Goal: Task Accomplishment & Management: Use online tool/utility

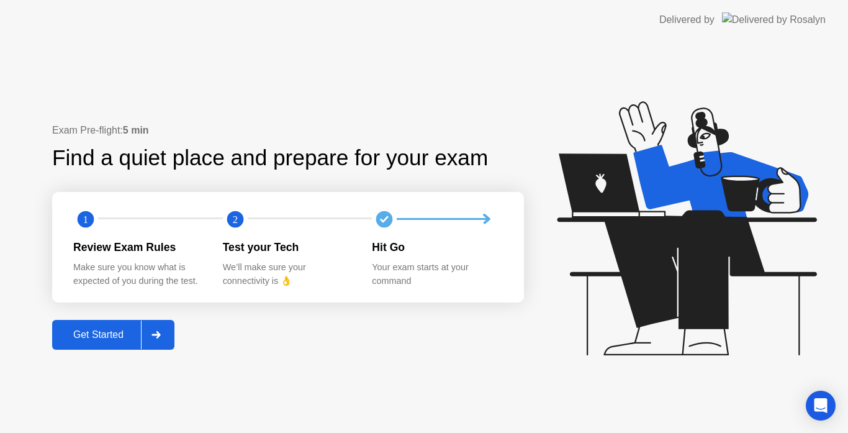
click at [66, 334] on div "Get Started" at bounding box center [98, 334] width 85 height 11
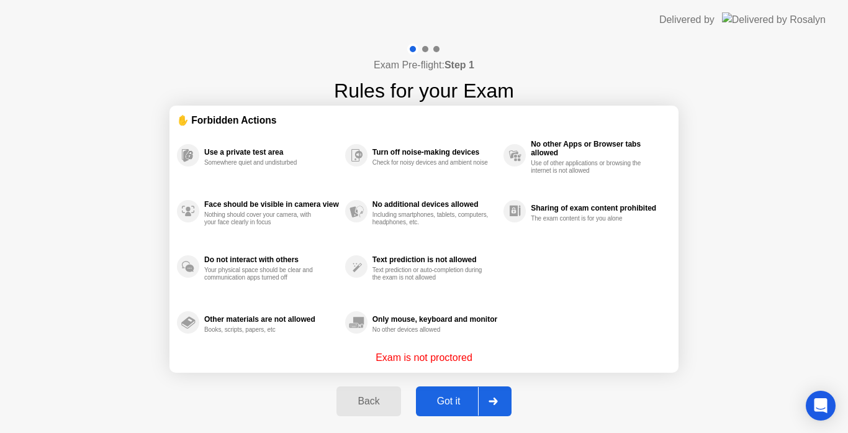
click at [453, 387] on button "Got it" at bounding box center [464, 401] width 96 height 30
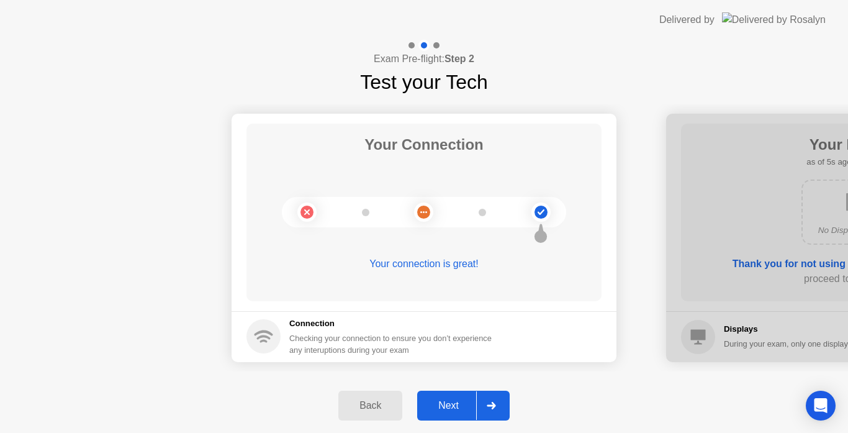
click at [452, 397] on button "Next" at bounding box center [463, 406] width 93 height 30
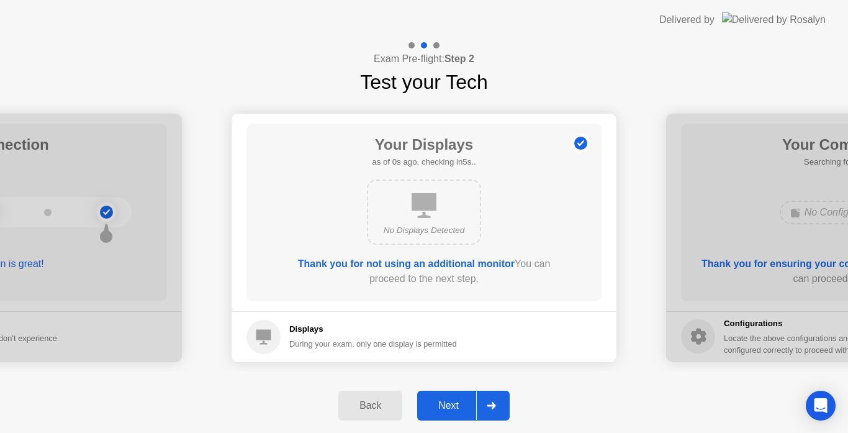
click at [452, 397] on button "Next" at bounding box center [463, 406] width 93 height 30
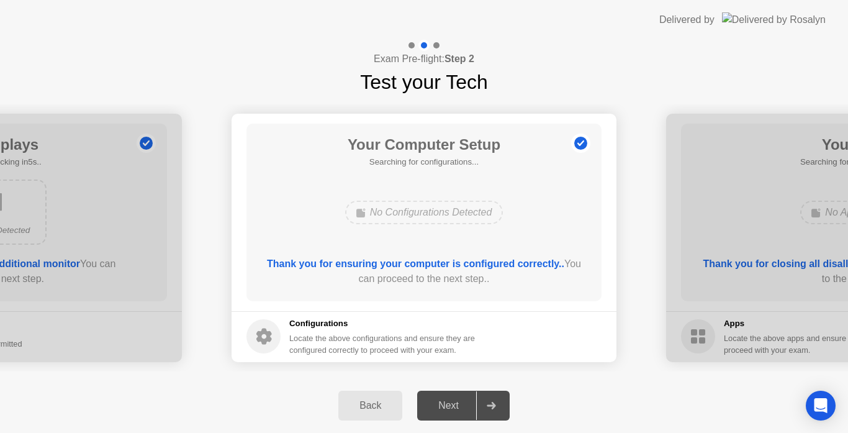
click at [451, 406] on div "Next" at bounding box center [448, 405] width 55 height 11
click at [453, 408] on div "Next" at bounding box center [448, 405] width 55 height 11
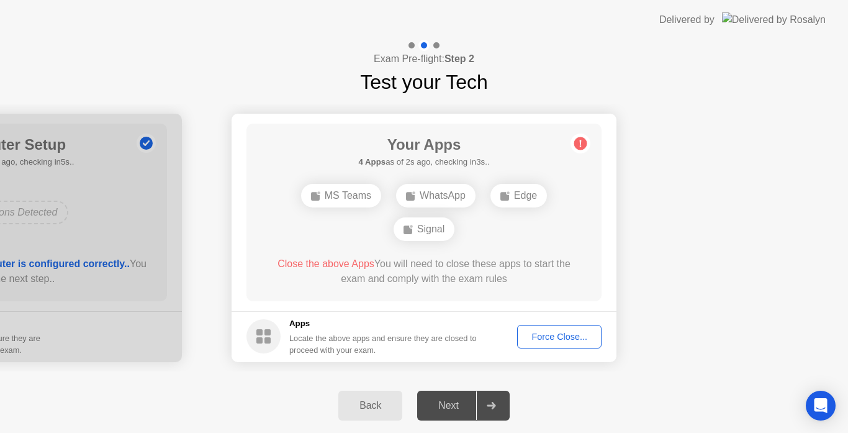
click at [451, 400] on div "Next" at bounding box center [448, 405] width 55 height 11
click at [553, 333] on div "Force Close..." at bounding box center [560, 337] width 76 height 10
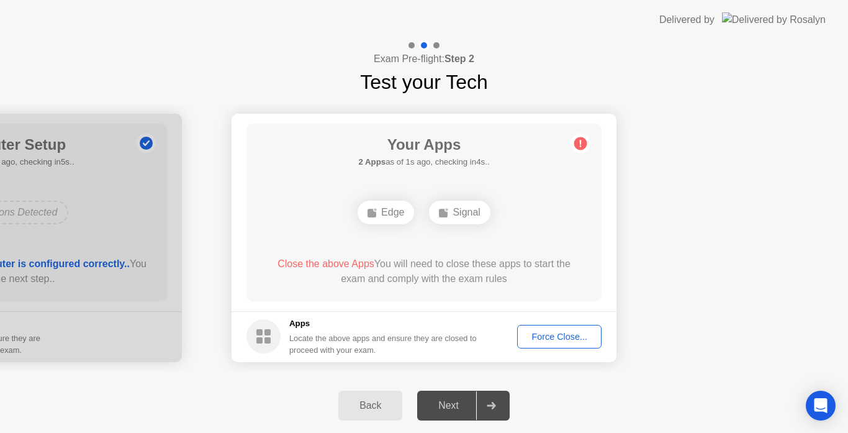
click at [558, 336] on div "Force Close..." at bounding box center [560, 337] width 76 height 10
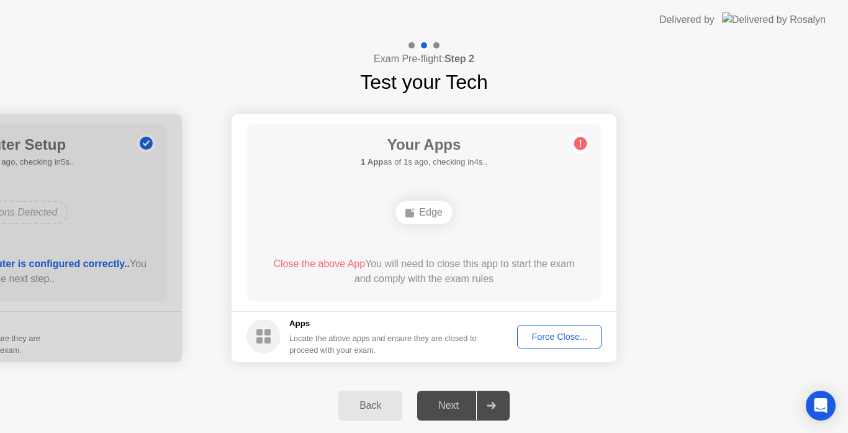
click at [540, 334] on div "Force Close..." at bounding box center [560, 337] width 76 height 10
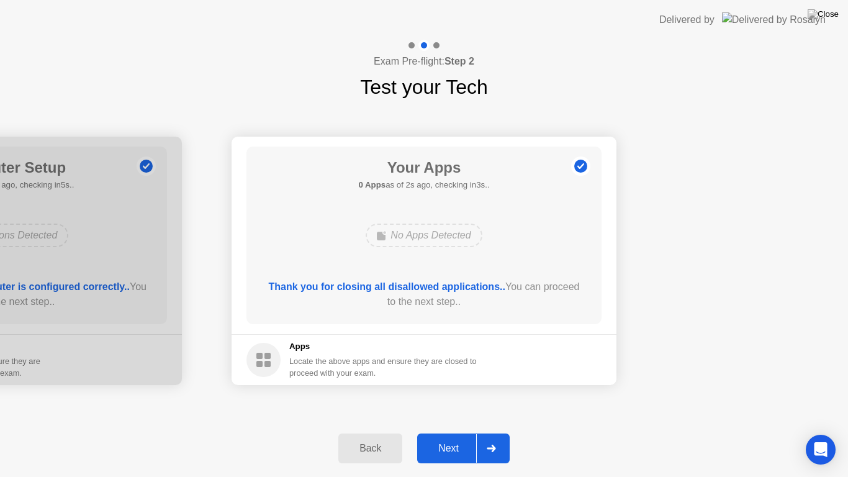
click at [451, 432] on div "Next" at bounding box center [448, 448] width 55 height 11
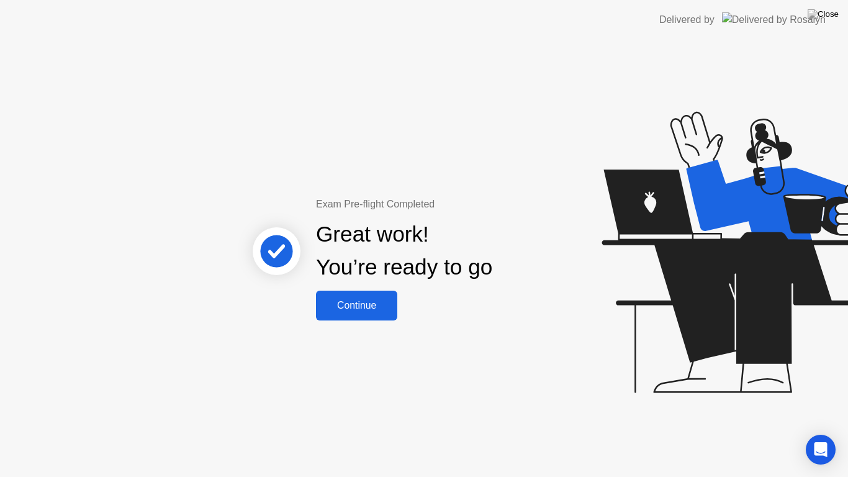
click at [357, 309] on div "Continue" at bounding box center [357, 305] width 74 height 11
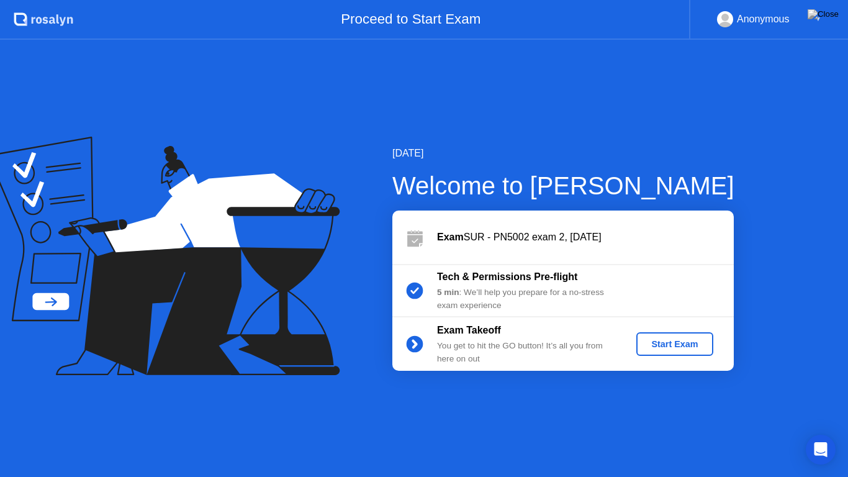
click at [661, 348] on div "Start Exam" at bounding box center [674, 344] width 66 height 10
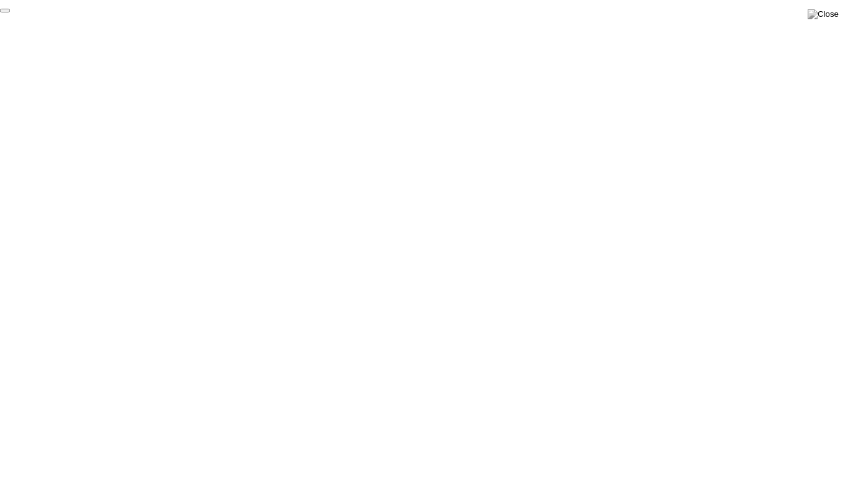
click at [10, 12] on button "End Proctoring Session" at bounding box center [5, 11] width 10 height 4
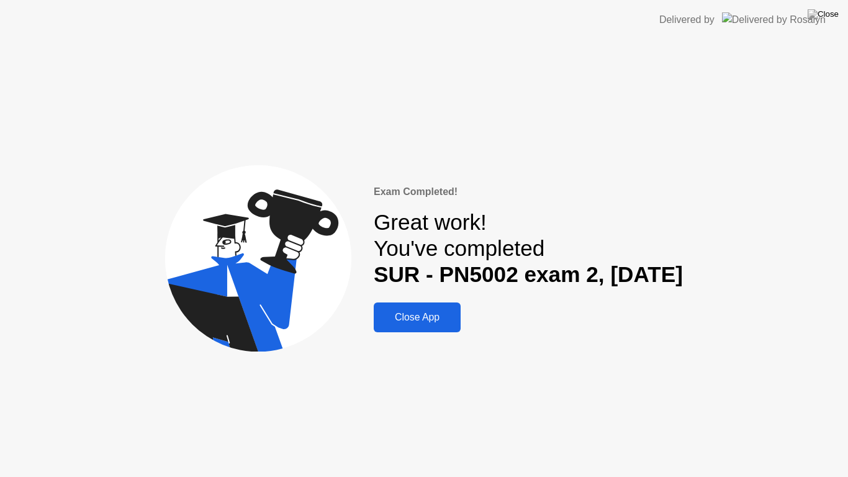
click at [415, 305] on button "Close App" at bounding box center [417, 317] width 87 height 30
